Goal: Find specific page/section: Find specific page/section

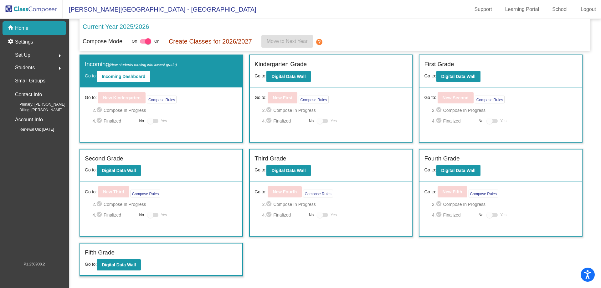
click at [23, 58] on span "Set Up" at bounding box center [22, 55] width 15 height 9
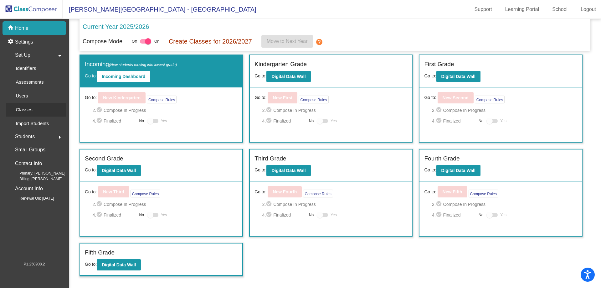
click at [29, 113] on p "Classes" at bounding box center [24, 110] width 17 height 8
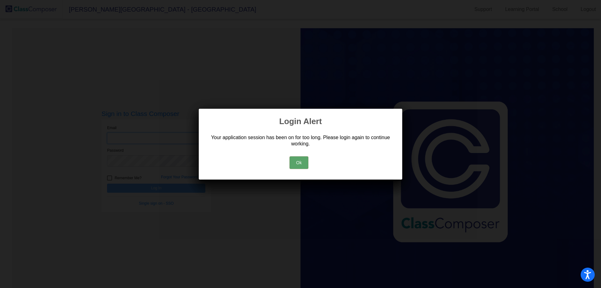
type input "[EMAIL_ADDRESS][DOMAIN_NAME]"
click at [298, 162] on button "Ok" at bounding box center [299, 162] width 19 height 13
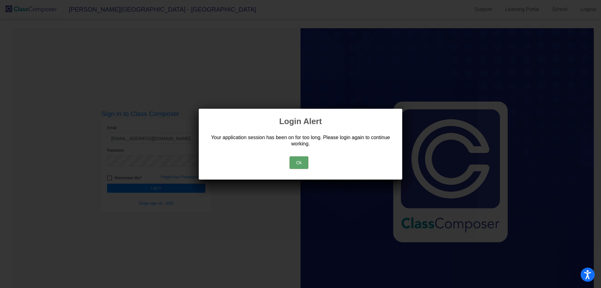
click at [297, 162] on button "Ok" at bounding box center [299, 162] width 19 height 13
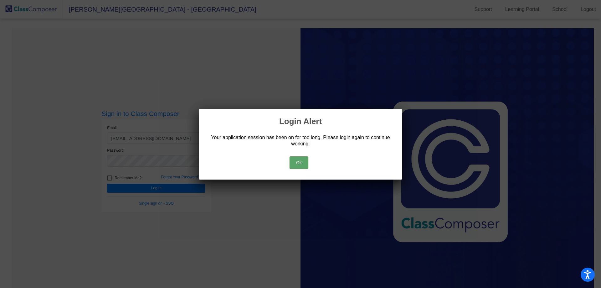
click at [302, 162] on button "Ok" at bounding box center [299, 162] width 19 height 13
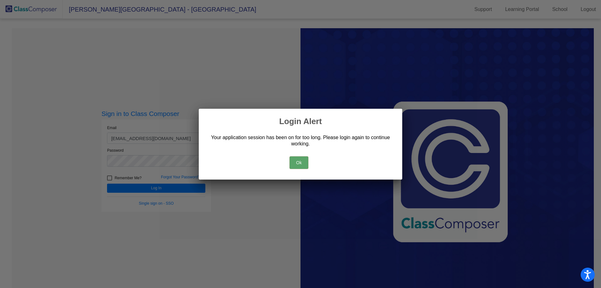
click at [302, 161] on button "Ok" at bounding box center [299, 162] width 19 height 13
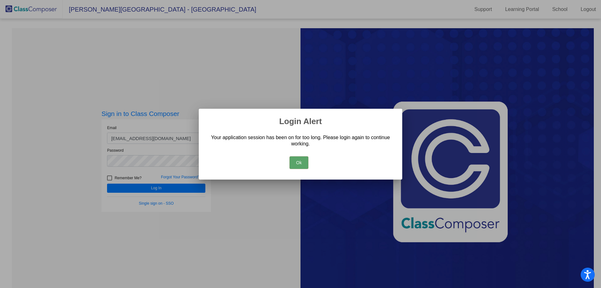
click at [298, 165] on button "Ok" at bounding box center [299, 162] width 19 height 13
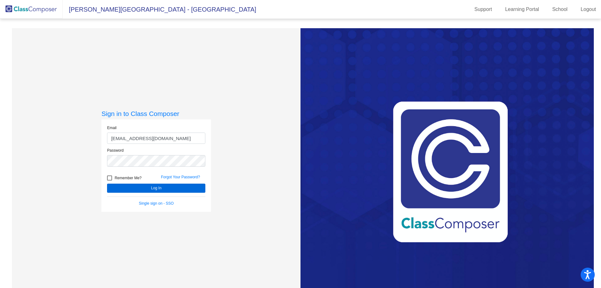
click at [150, 183] on div "Remember Me?" at bounding box center [129, 178] width 54 height 9
click at [150, 186] on button "Log In" at bounding box center [156, 187] width 98 height 9
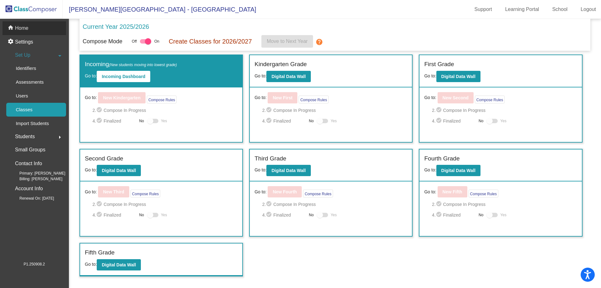
click at [43, 32] on div "home Home" at bounding box center [35, 28] width 64 height 14
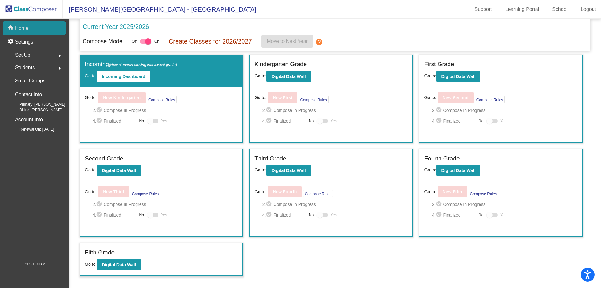
click at [44, 31] on div "home Home" at bounding box center [35, 28] width 64 height 14
click at [35, 59] on div "Set Up arrow_right" at bounding box center [36, 55] width 60 height 13
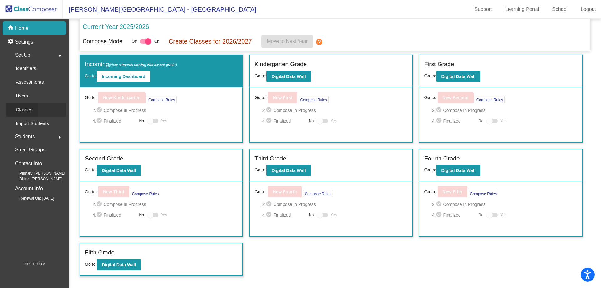
click at [31, 106] on p "Classes" at bounding box center [24, 110] width 17 height 8
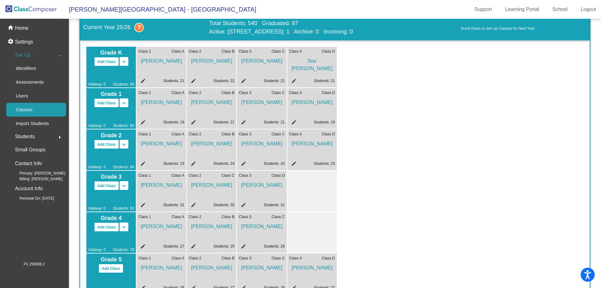
scroll to position [32, 0]
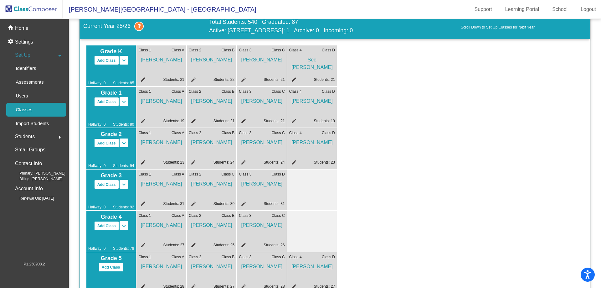
click at [598, 109] on mat-sidenav-content "Adjust Grade Levels: K Start Grade * 5 End Grade * Save New Grade Levels Curren…" at bounding box center [335, 153] width 532 height 269
click at [33, 26] on div "home Home" at bounding box center [35, 28] width 64 height 14
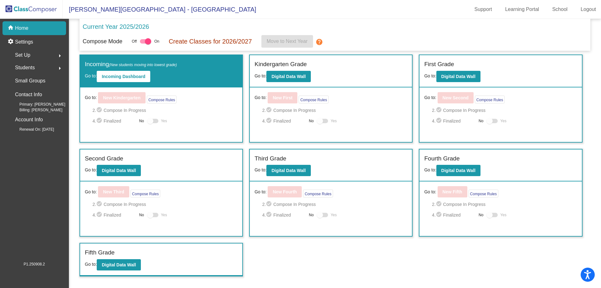
click at [38, 62] on div "Students arrow_right" at bounding box center [36, 67] width 60 height 13
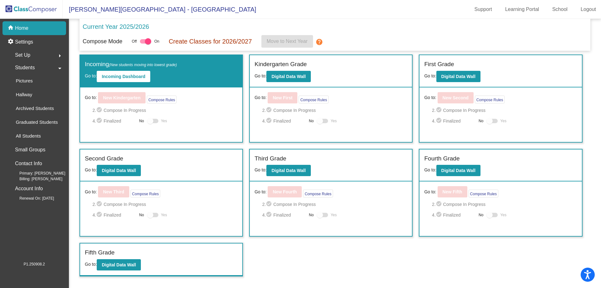
click at [41, 57] on div "Set Up arrow_right" at bounding box center [36, 55] width 60 height 13
click at [41, 104] on link "Classes" at bounding box center [36, 110] width 60 height 14
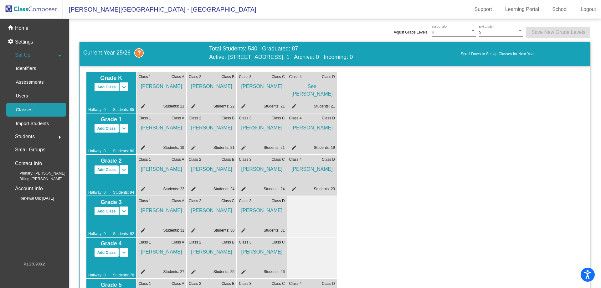
scroll to position [5, 0]
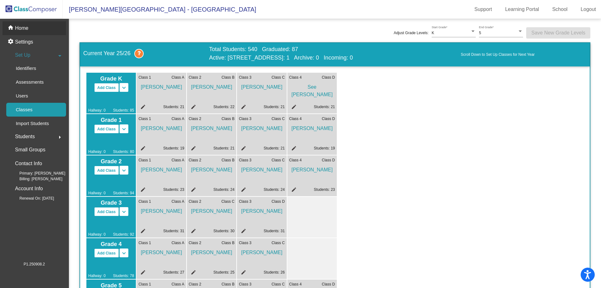
click at [49, 29] on div "home Home" at bounding box center [35, 28] width 64 height 14
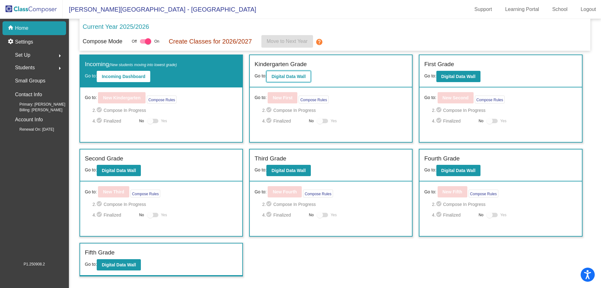
click at [281, 77] on b "Digital Data Wall" at bounding box center [288, 76] width 34 height 5
